Goal: Check status: Check status

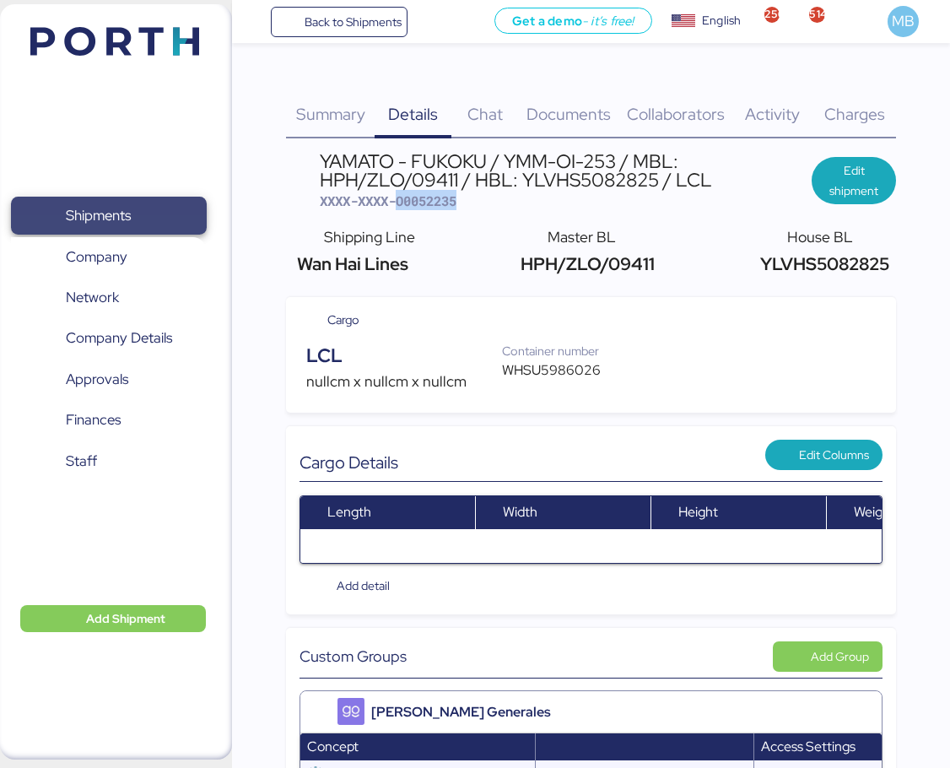
click at [68, 228] on span "Shipments" at bounding box center [108, 215] width 181 height 24
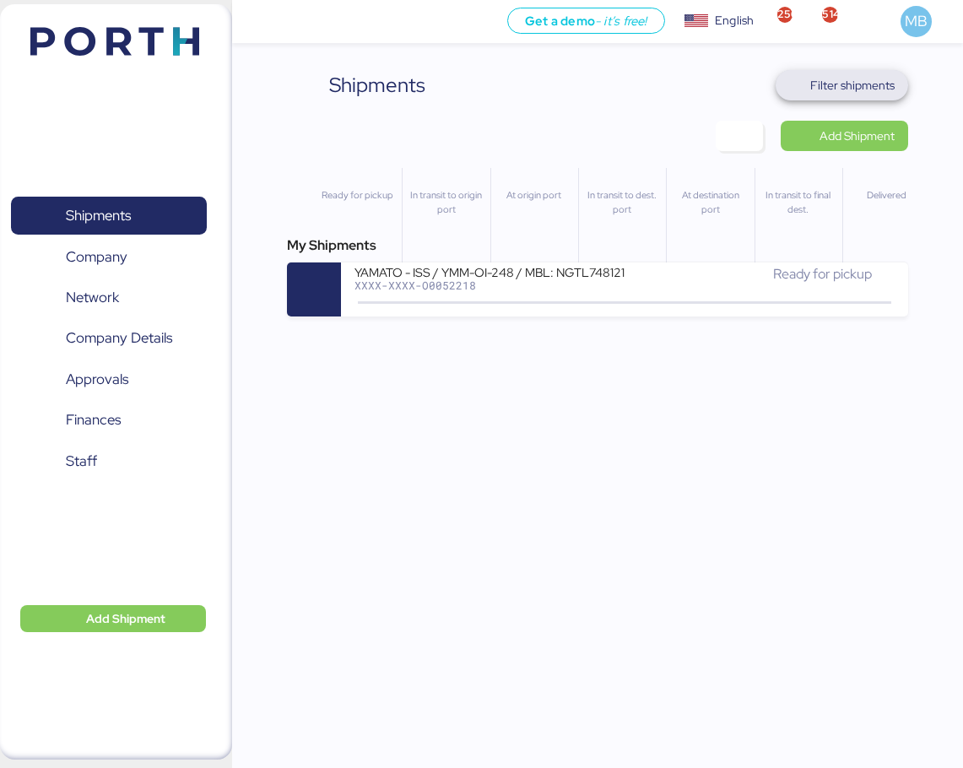
click at [871, 89] on span "Filter shipments" at bounding box center [852, 85] width 84 height 20
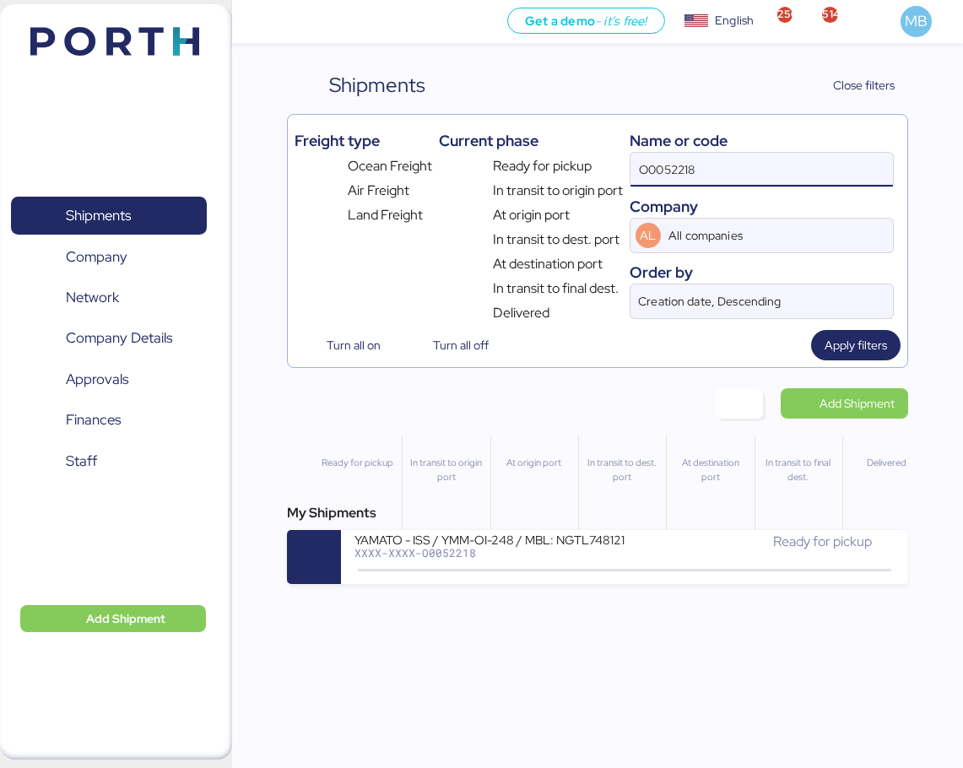
drag, startPoint x: 726, startPoint y: 165, endPoint x: 532, endPoint y: 153, distance: 194.4
click at [532, 153] on div "Freight type Ocean Freight Air Freight Land Freight Current phase Ready for pic…" at bounding box center [597, 223] width 606 height 202
type input "o"
type input "vitro"
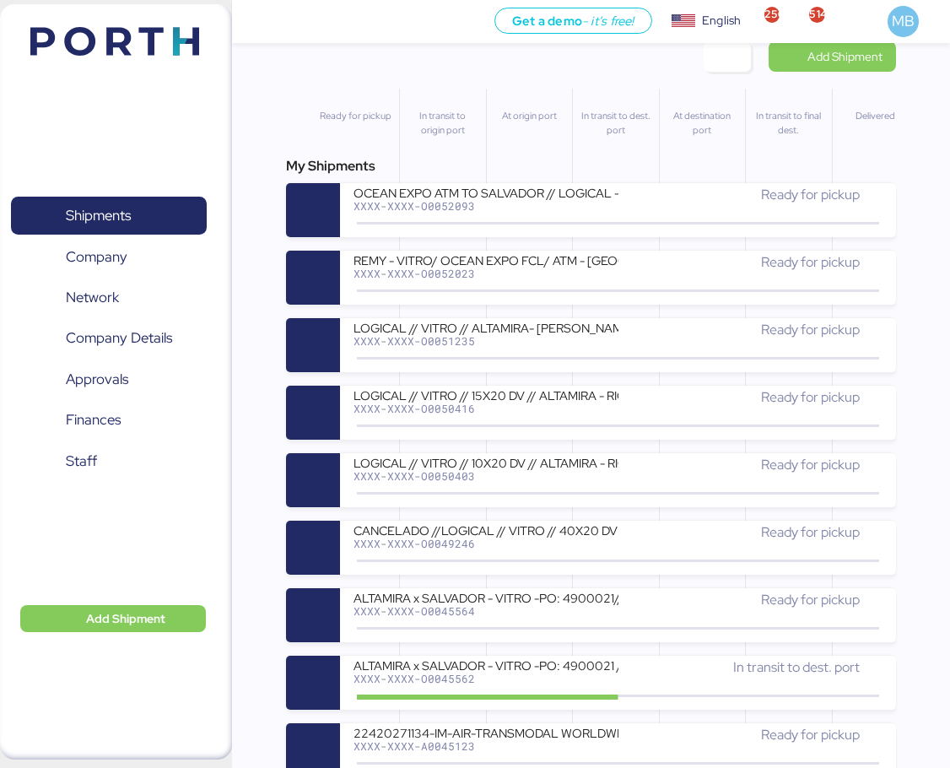
scroll to position [372, 0]
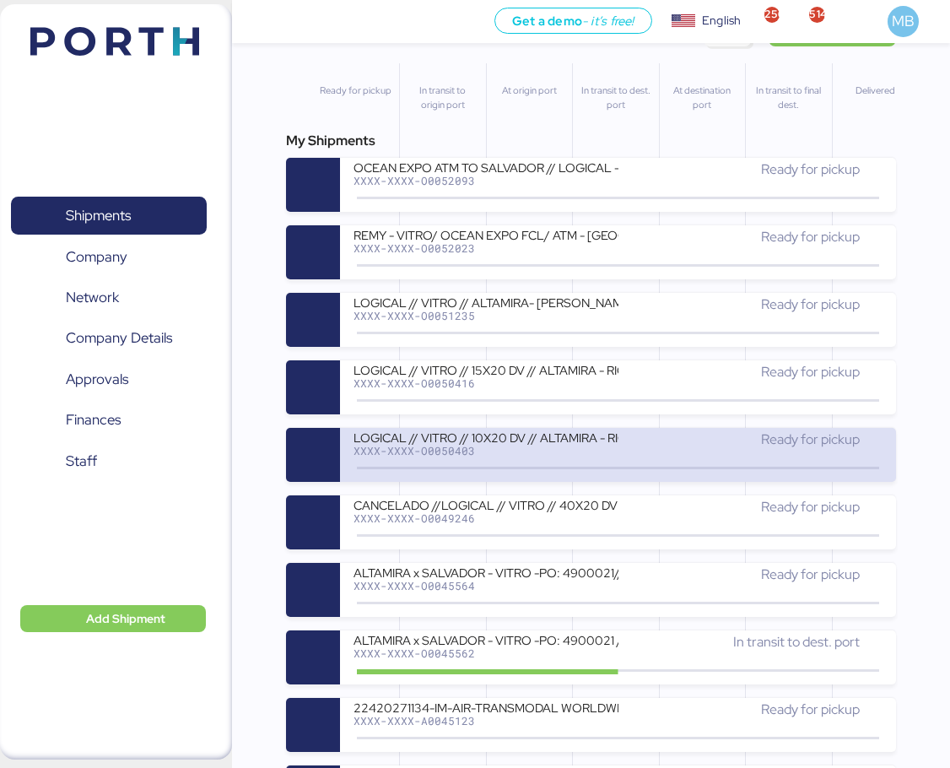
click at [509, 436] on div "LOGICAL // VITRO // 10X20 DV // ALTAMIRA - RIO // BKG: 93410649" at bounding box center [486, 436] width 265 height 14
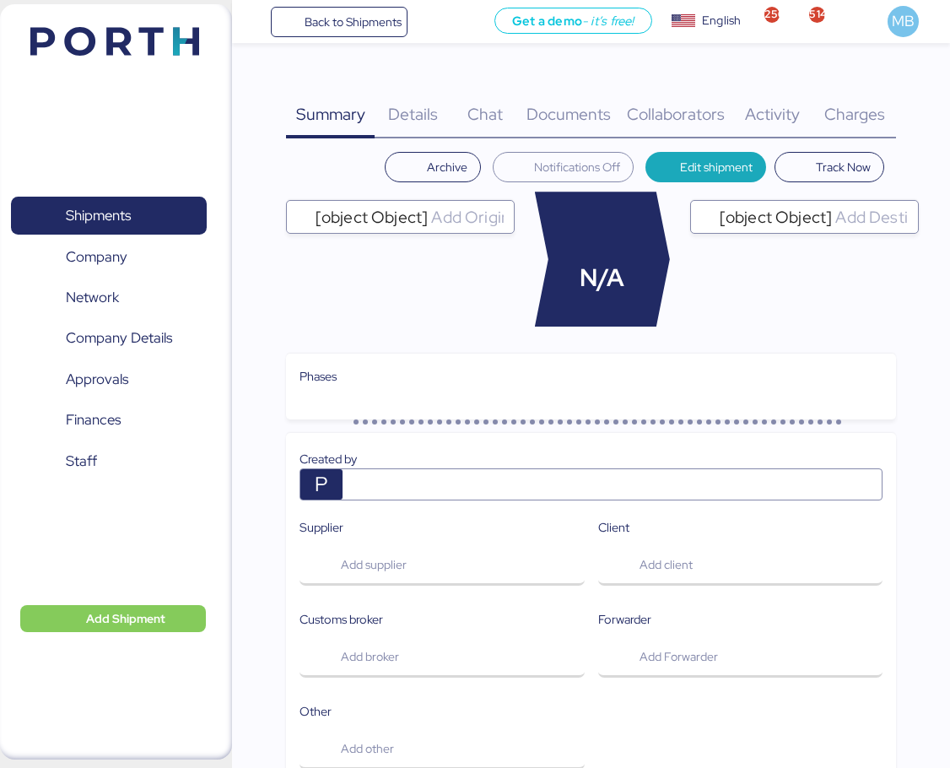
click at [889, 110] on div "Charges 0" at bounding box center [855, 104] width 84 height 68
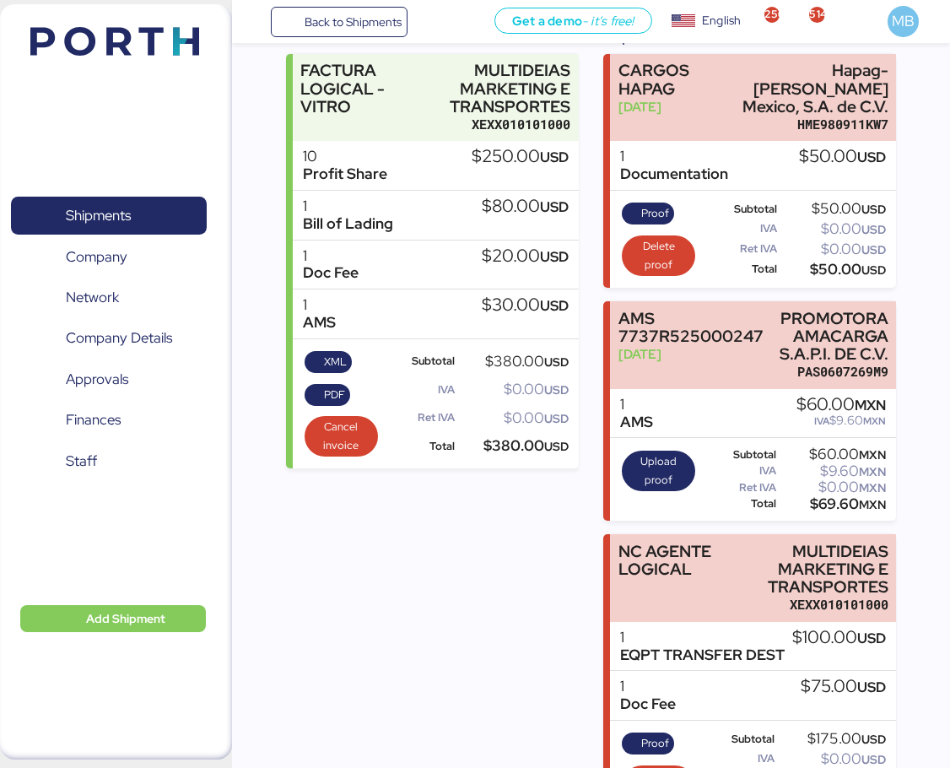
scroll to position [267, 0]
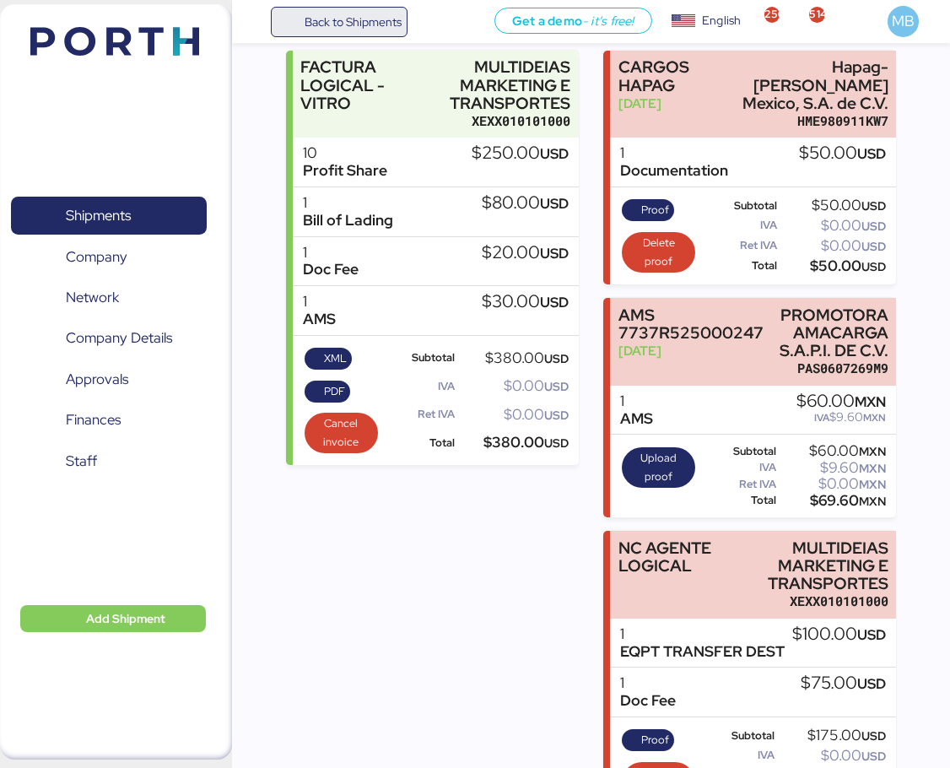
click at [301, 13] on span "Back to Shipments" at bounding box center [340, 22] width 126 height 30
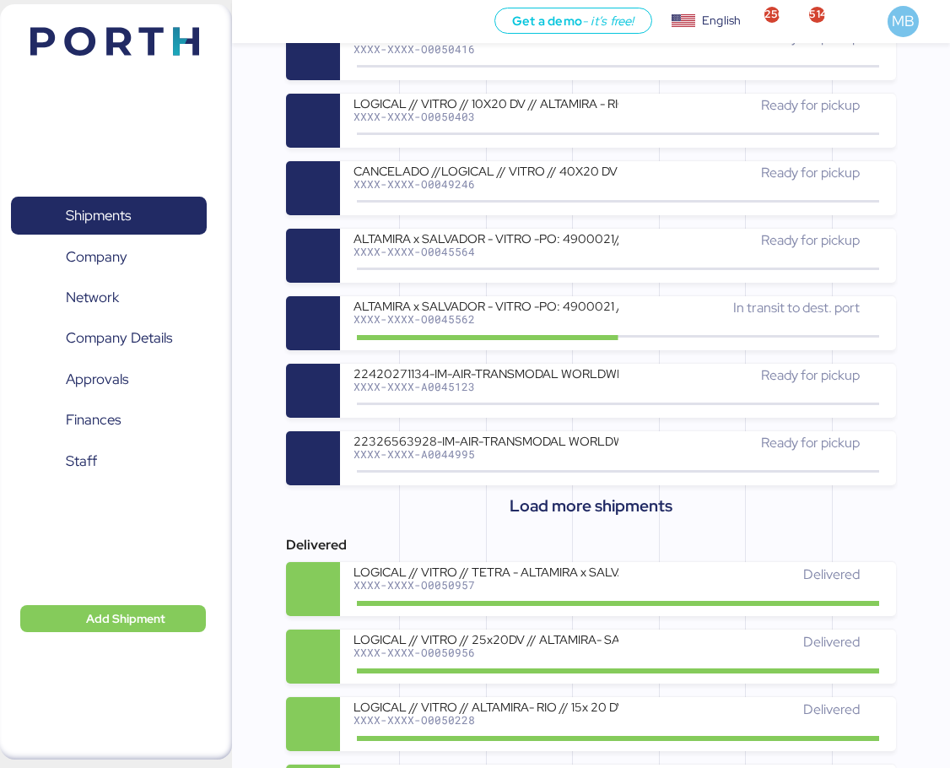
scroll to position [448, 0]
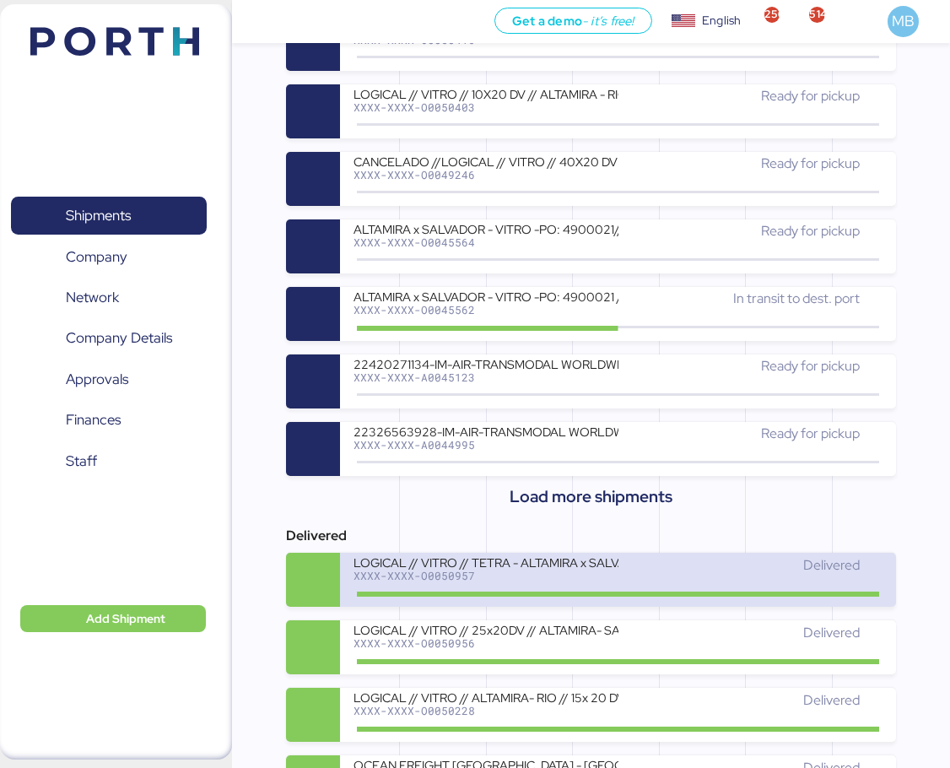
click at [566, 572] on div "XXXX-XXXX-O0050957" at bounding box center [486, 576] width 265 height 12
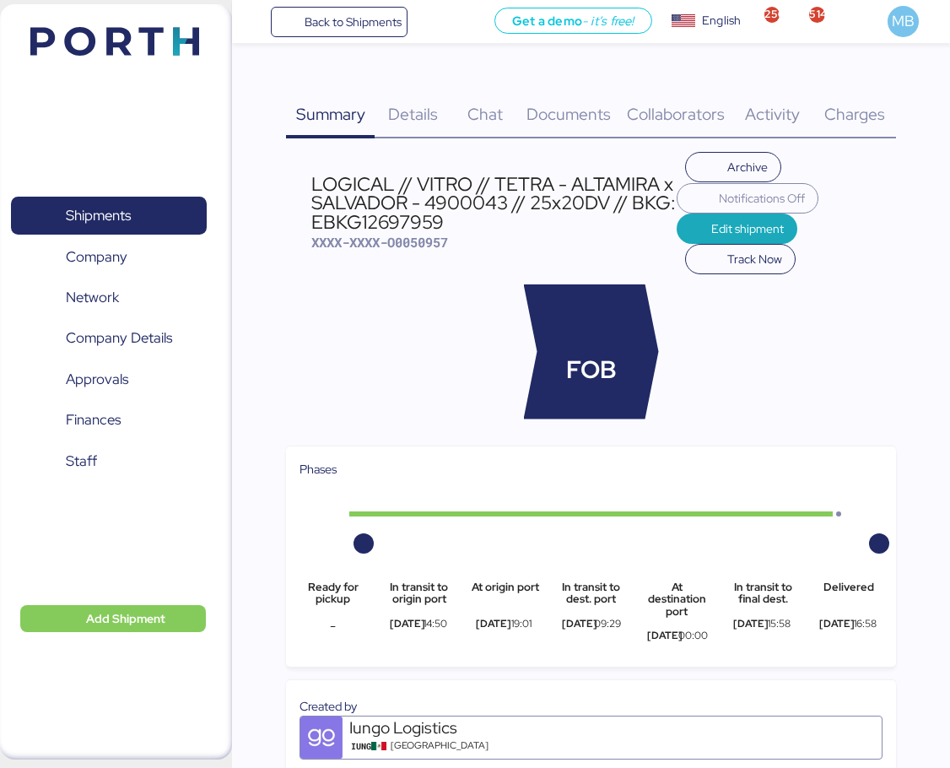
click at [843, 118] on span "Charges" at bounding box center [854, 114] width 61 height 22
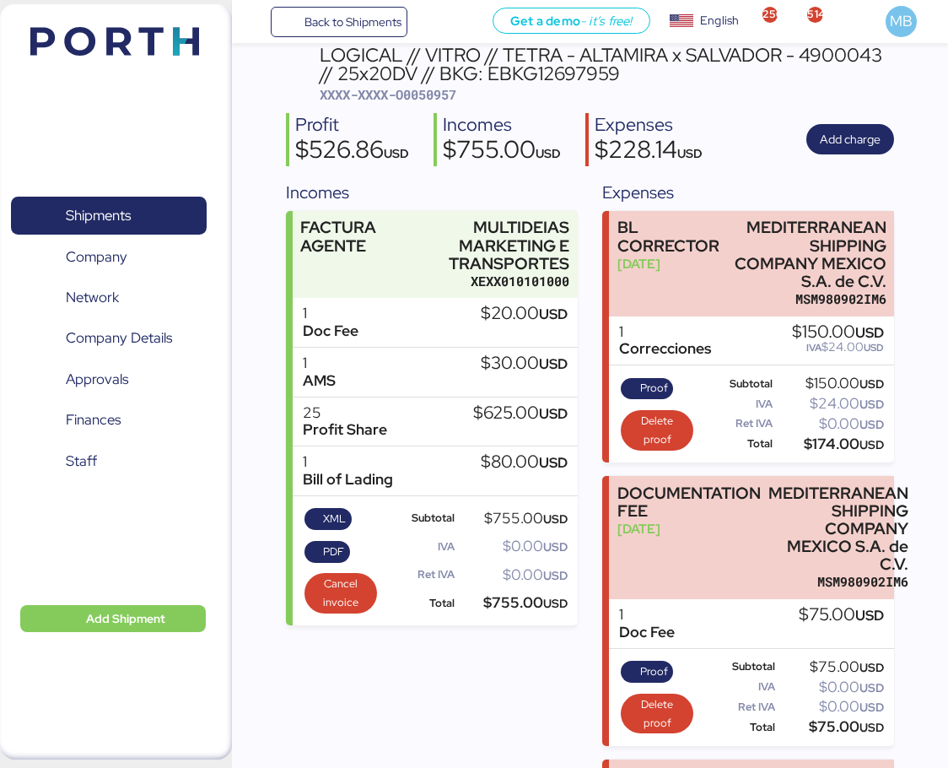
scroll to position [109, 0]
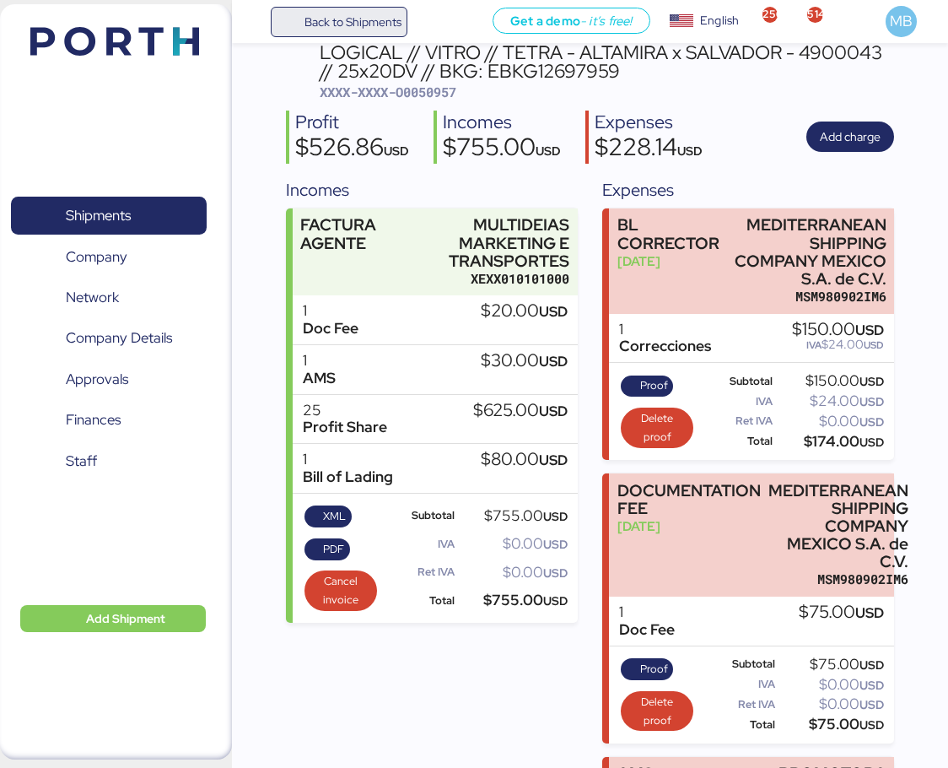
click at [343, 18] on span "Back to Shipments" at bounding box center [353, 22] width 97 height 20
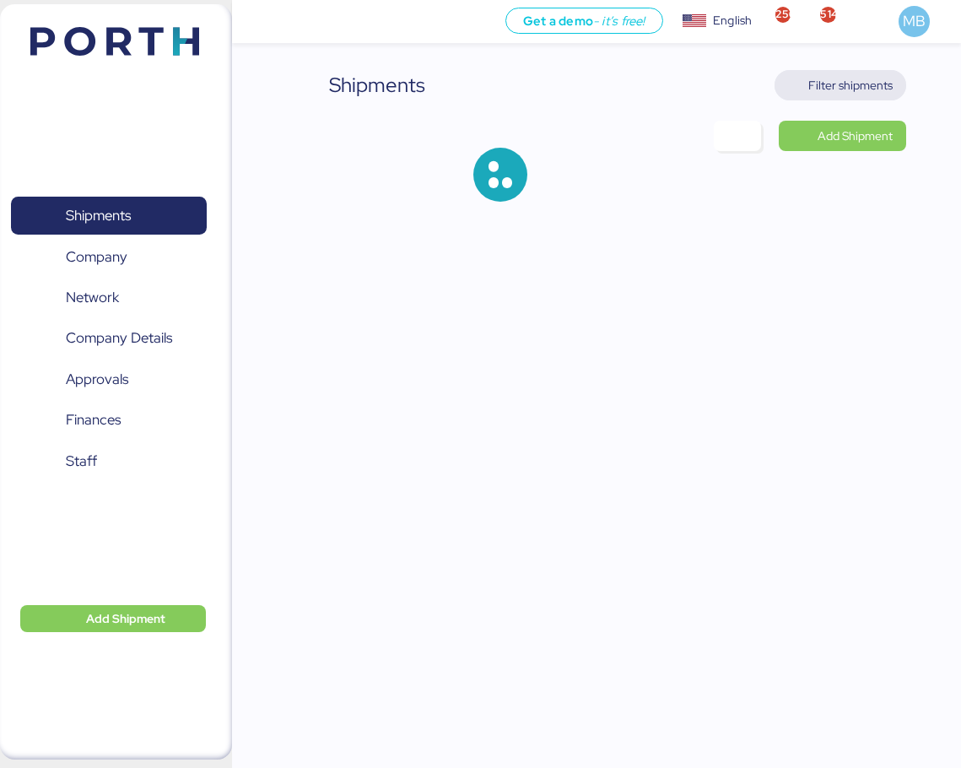
click at [871, 86] on span "Filter shipments" at bounding box center [850, 85] width 84 height 20
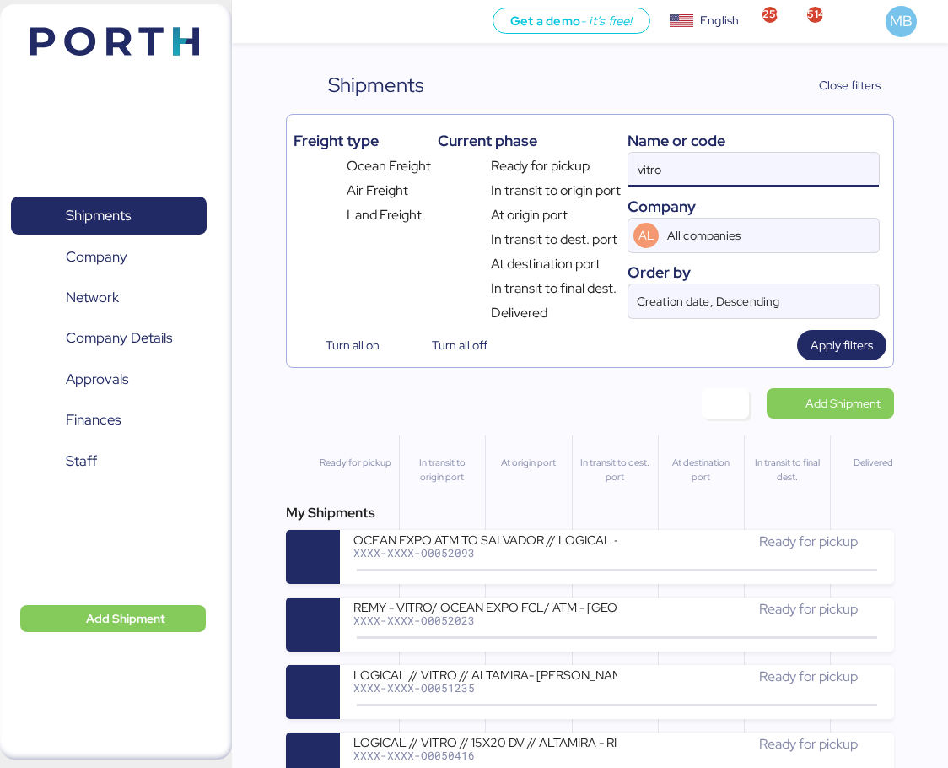
drag, startPoint x: 689, startPoint y: 164, endPoint x: 532, endPoint y: 153, distance: 157.3
click at [532, 153] on div "Freight type Ocean Freight Air Freight Land Freight Current phase Ready for pic…" at bounding box center [591, 223] width 594 height 202
type input "O0052235"
click at [851, 349] on span "Apply filters" at bounding box center [842, 345] width 62 height 20
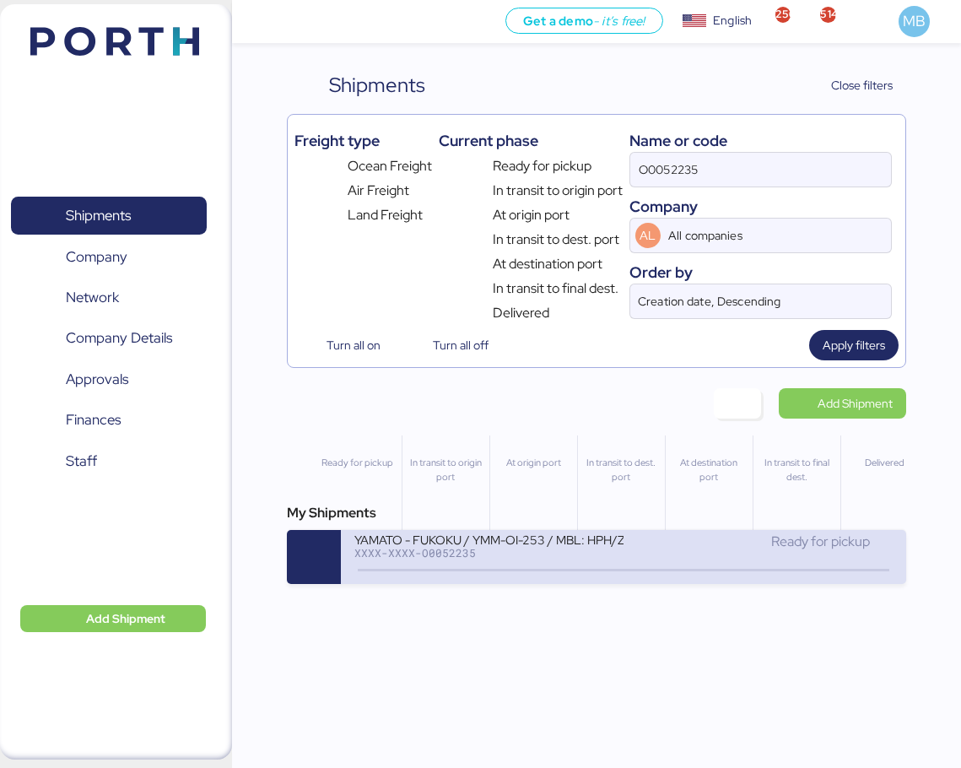
click at [521, 538] on div "YAMATO - FUKOKU / YMM-OI-253 / MBL: HPH/ZLO/09411 / HBL: YLVHS5082825 / LCL" at bounding box center [488, 539] width 269 height 14
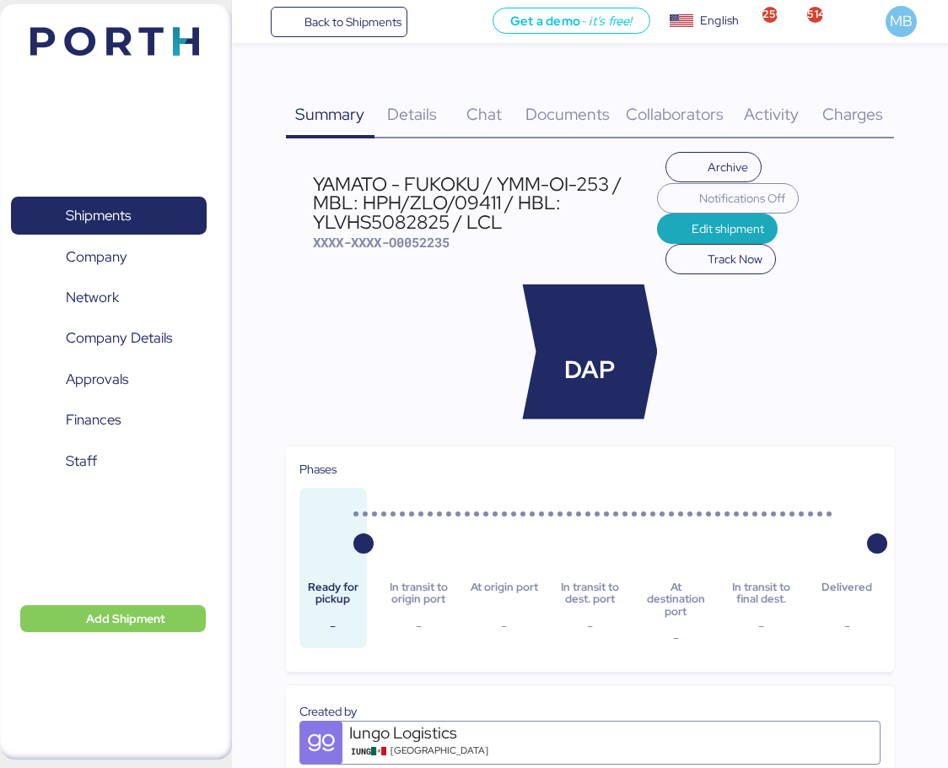
click at [851, 124] on span "Charges" at bounding box center [853, 114] width 61 height 22
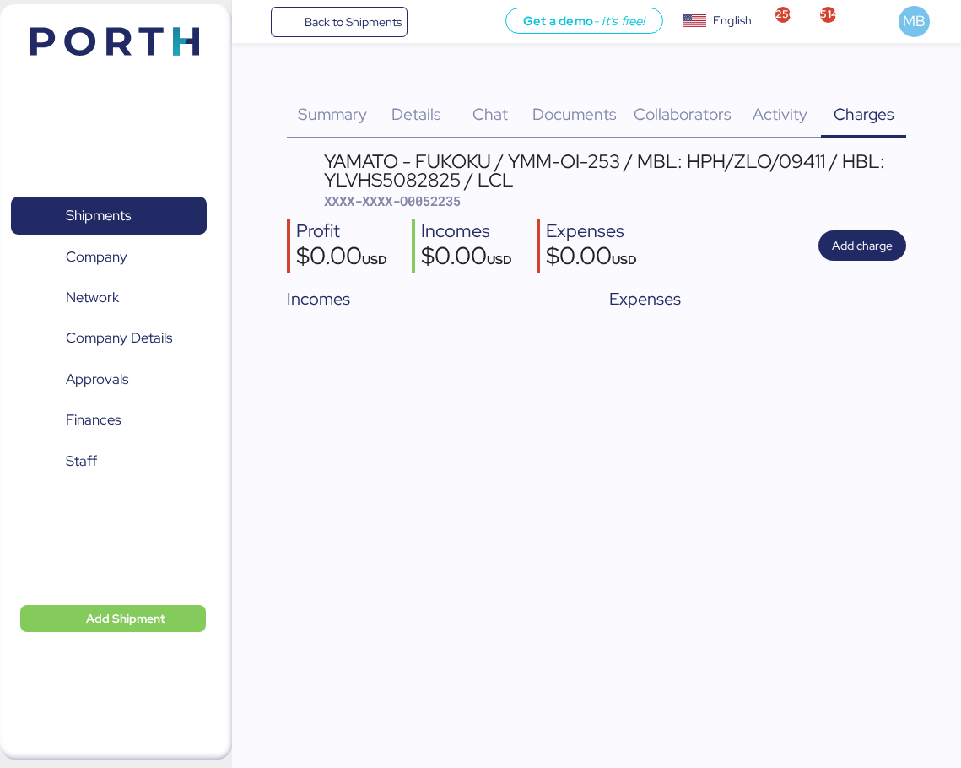
click at [418, 118] on span "Details" at bounding box center [417, 114] width 50 height 22
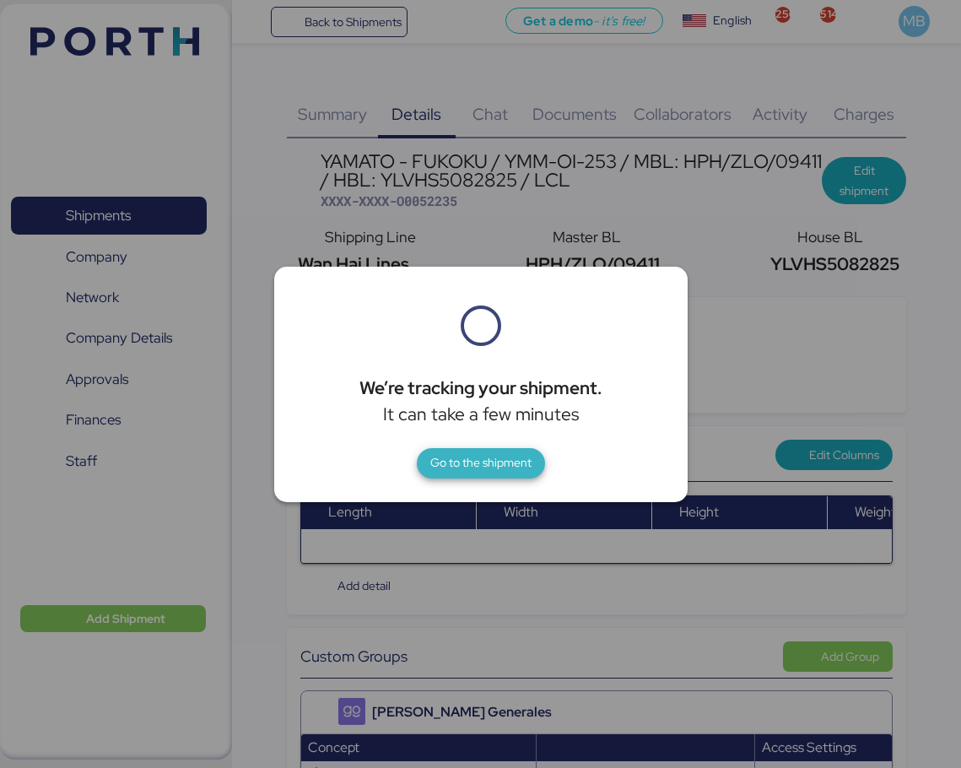
click at [455, 456] on span "Go to the shipment" at bounding box center [480, 462] width 101 height 20
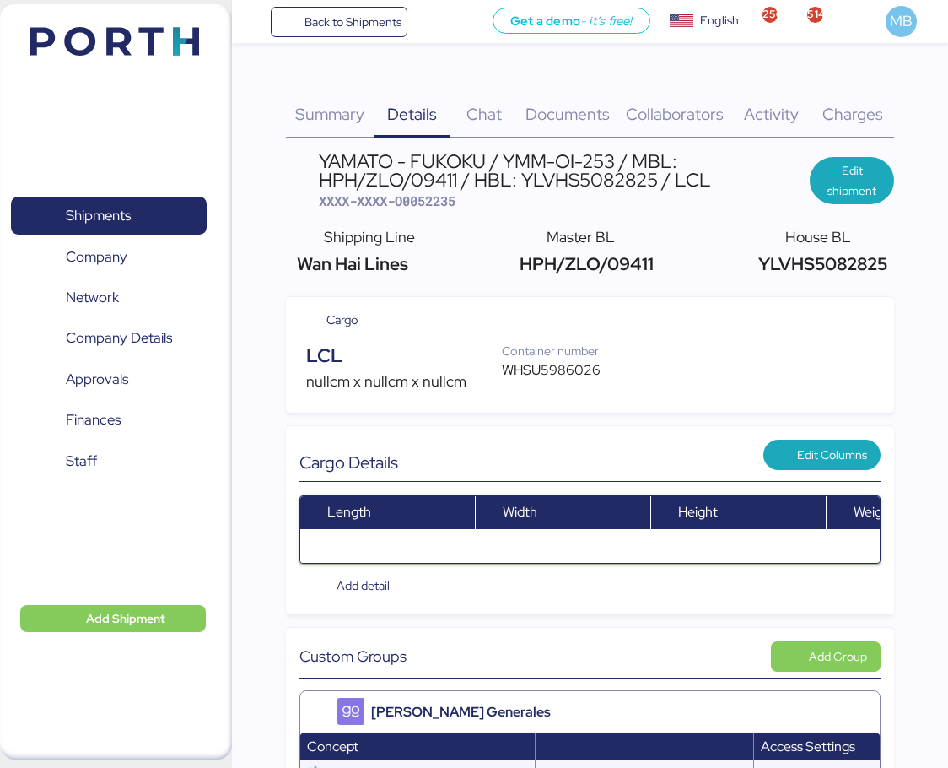
click at [554, 368] on div "WHSU5986026" at bounding box center [559, 370] width 115 height 20
copy div "WHSU5986026"
click at [432, 207] on span "XXXX-XXXX-O0052235" at bounding box center [387, 200] width 137 height 17
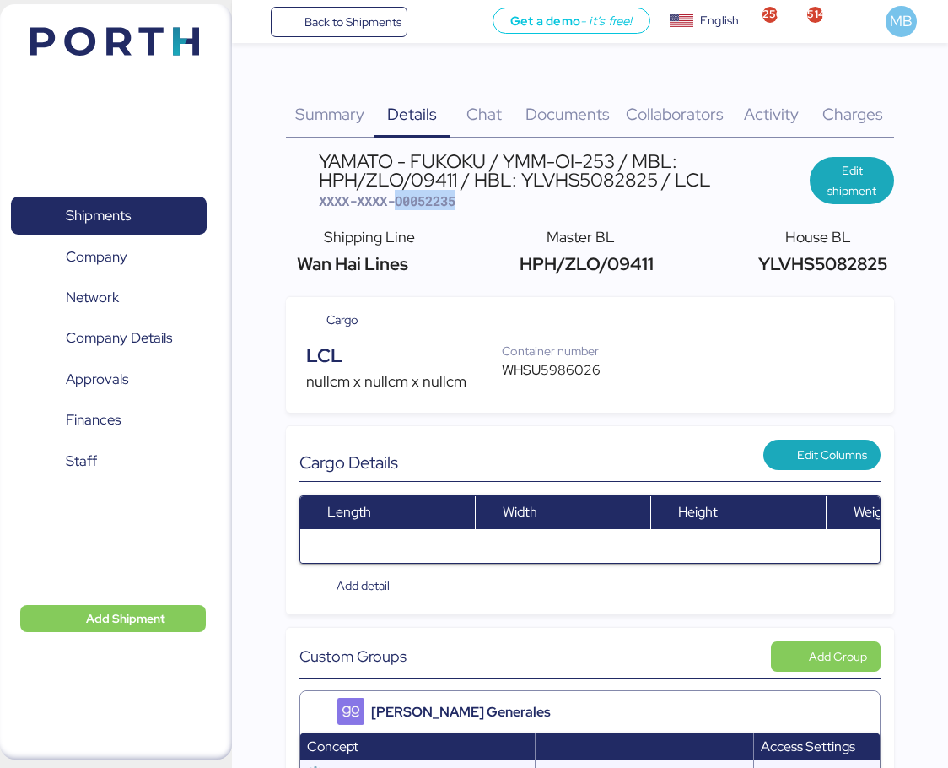
copy span "O0052235"
